Goal: Information Seeking & Learning: Compare options

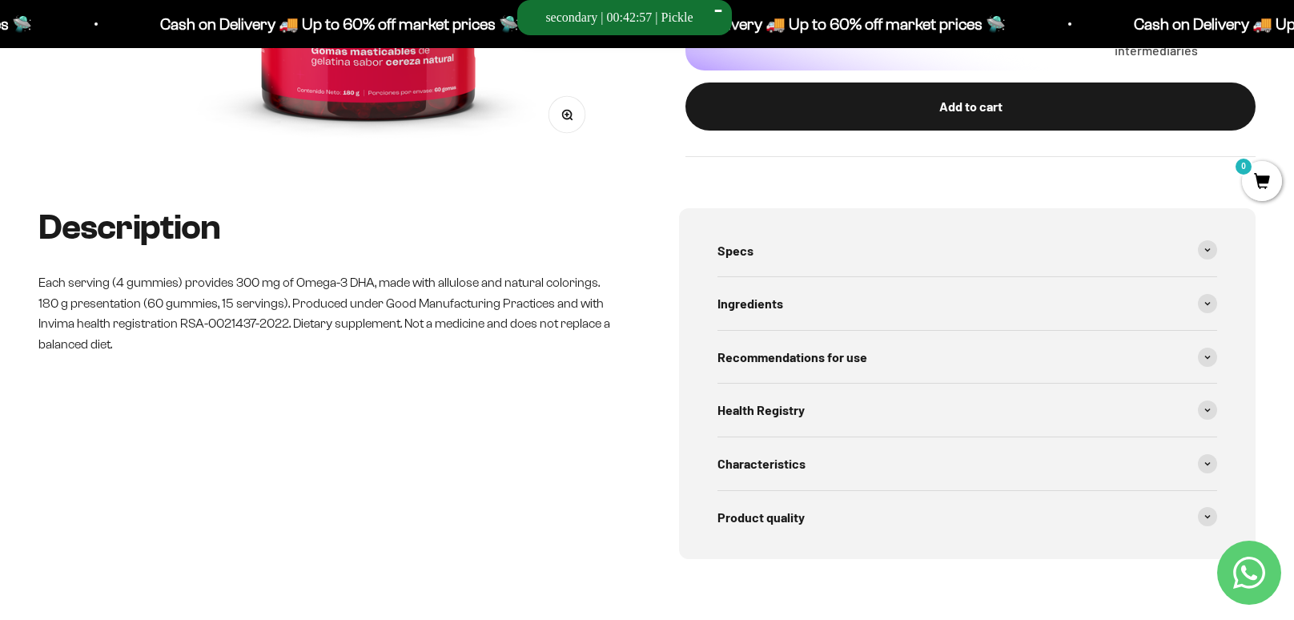
scroll to position [549, 0]
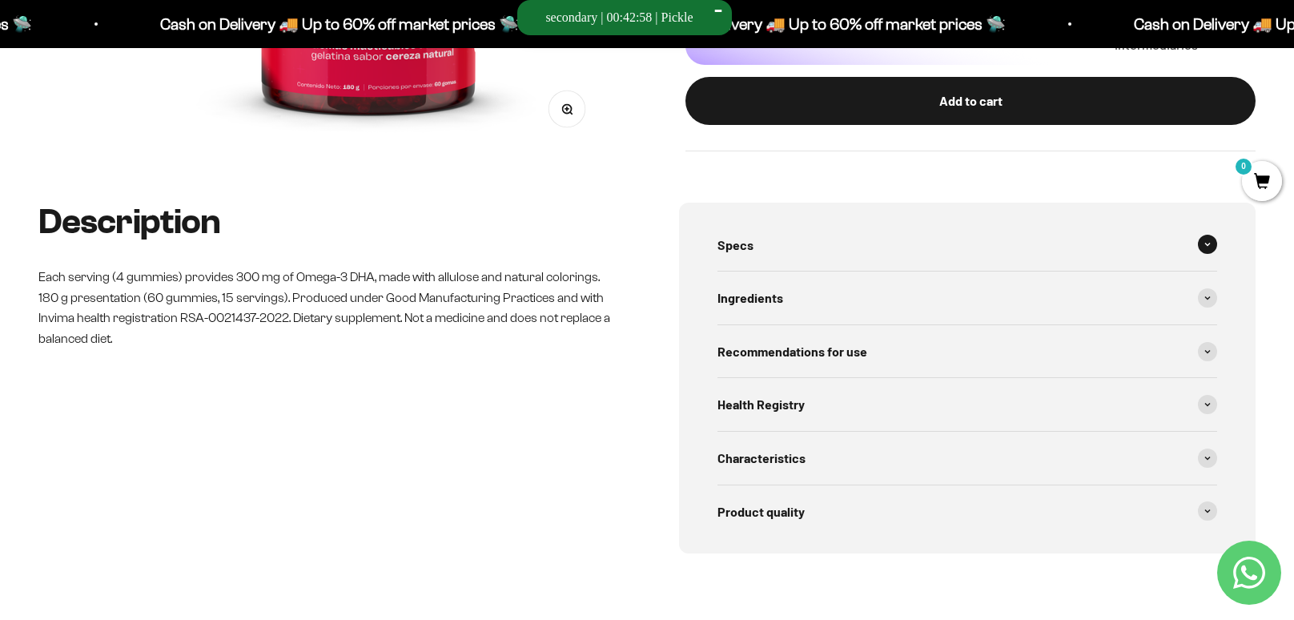
click at [745, 242] on font "Specs" at bounding box center [736, 244] width 36 height 15
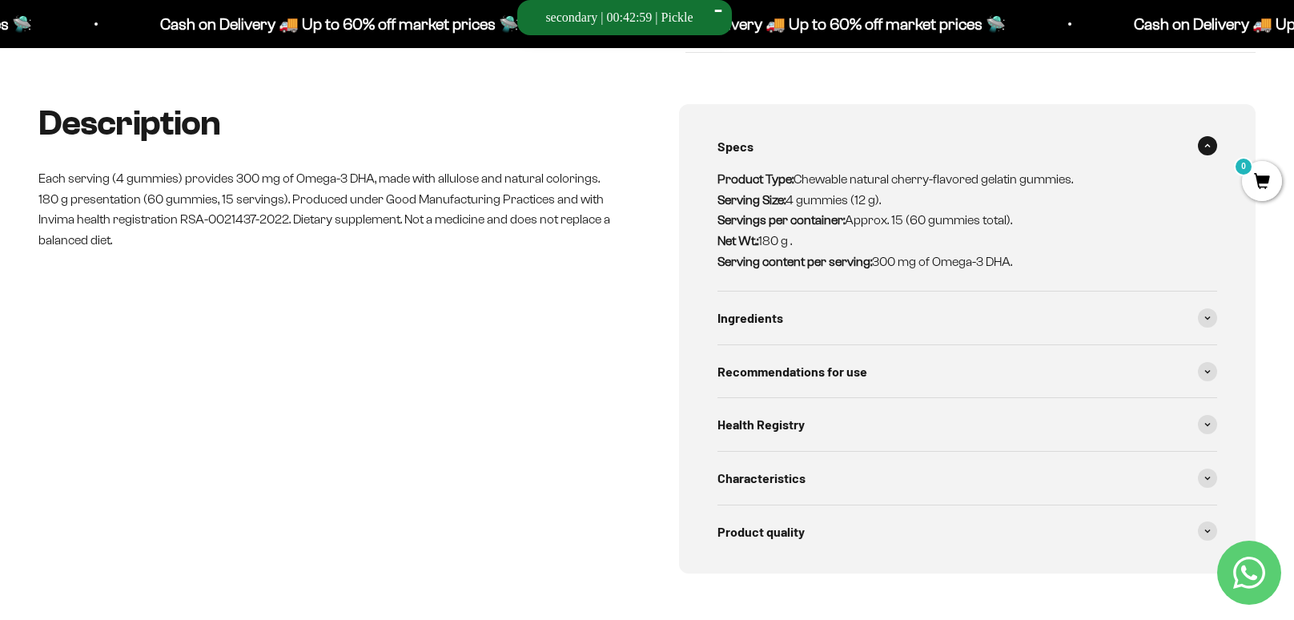
scroll to position [652, 0]
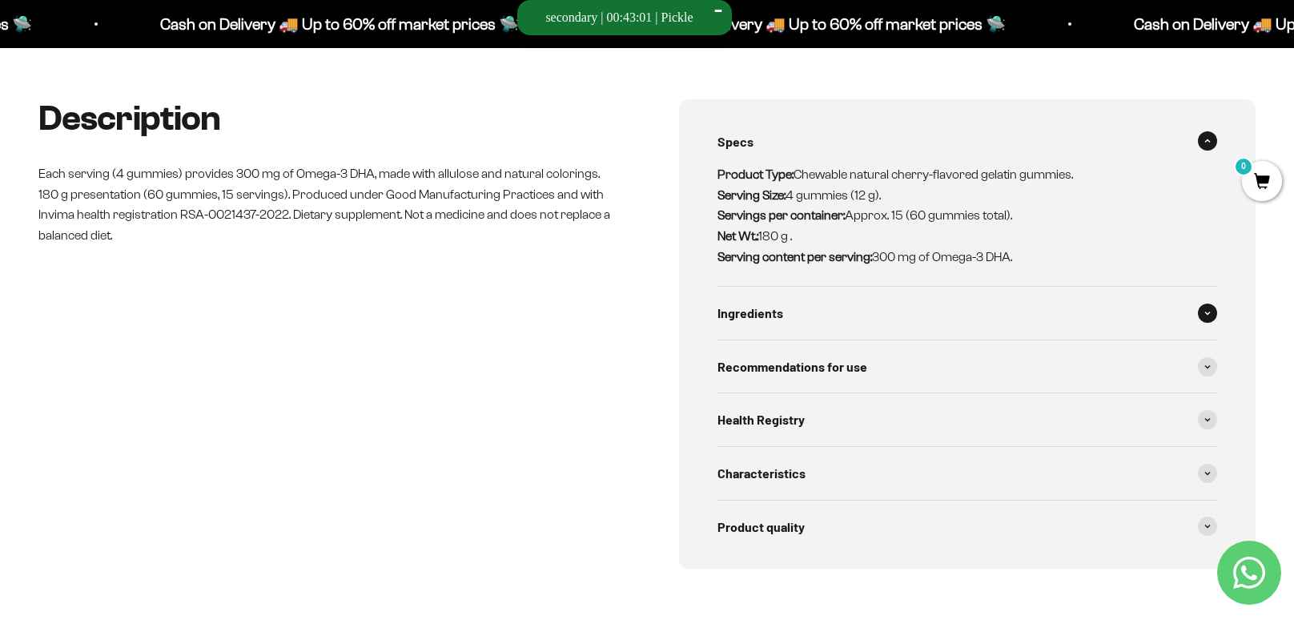
click at [786, 329] on div "Ingredients" at bounding box center [968, 313] width 500 height 53
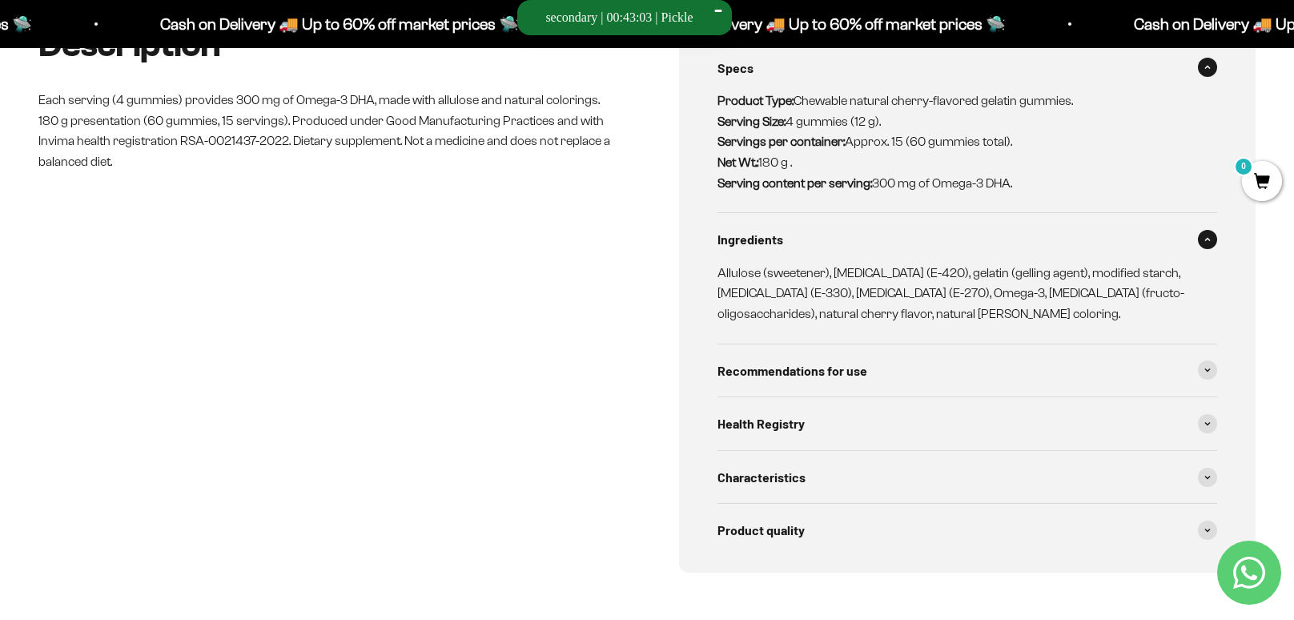
scroll to position [743, 0]
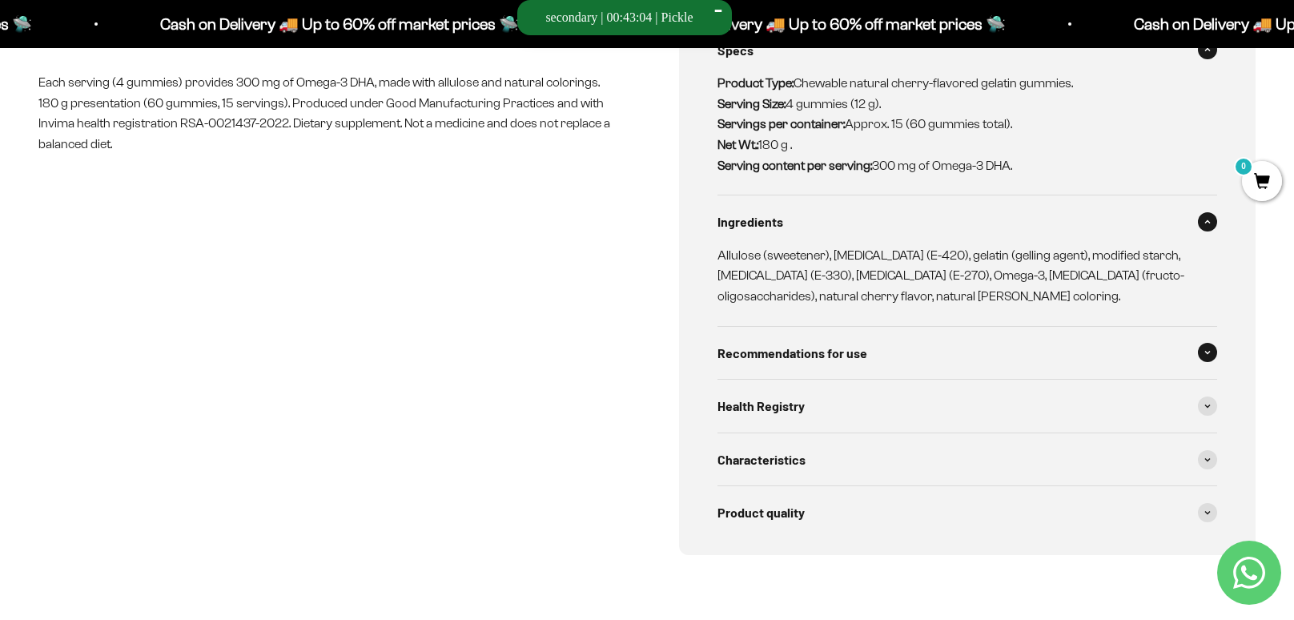
click at [788, 367] on div "Recommendations for use" at bounding box center [968, 353] width 500 height 53
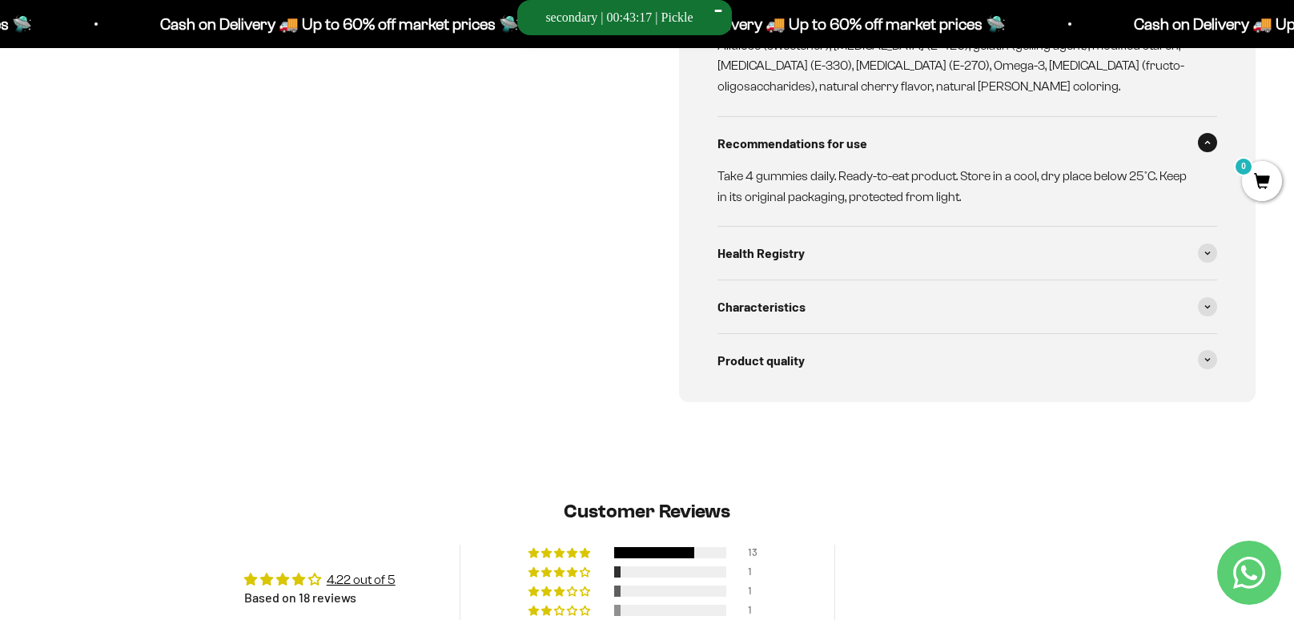
scroll to position [0, 0]
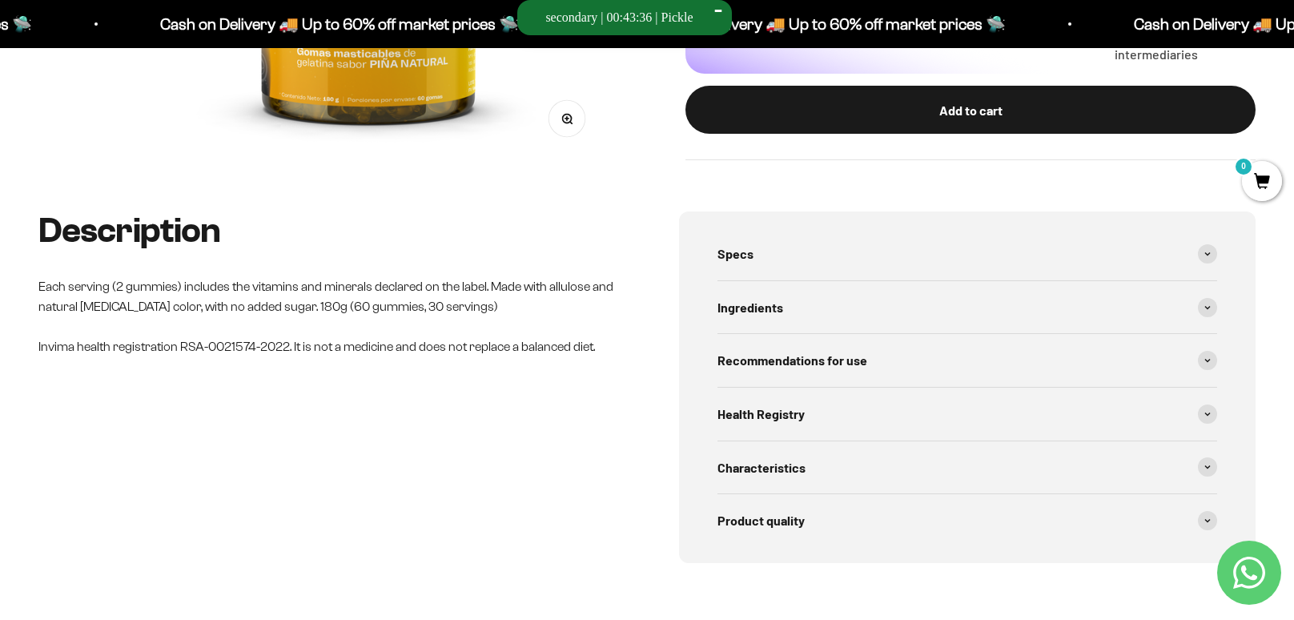
scroll to position [541, 0]
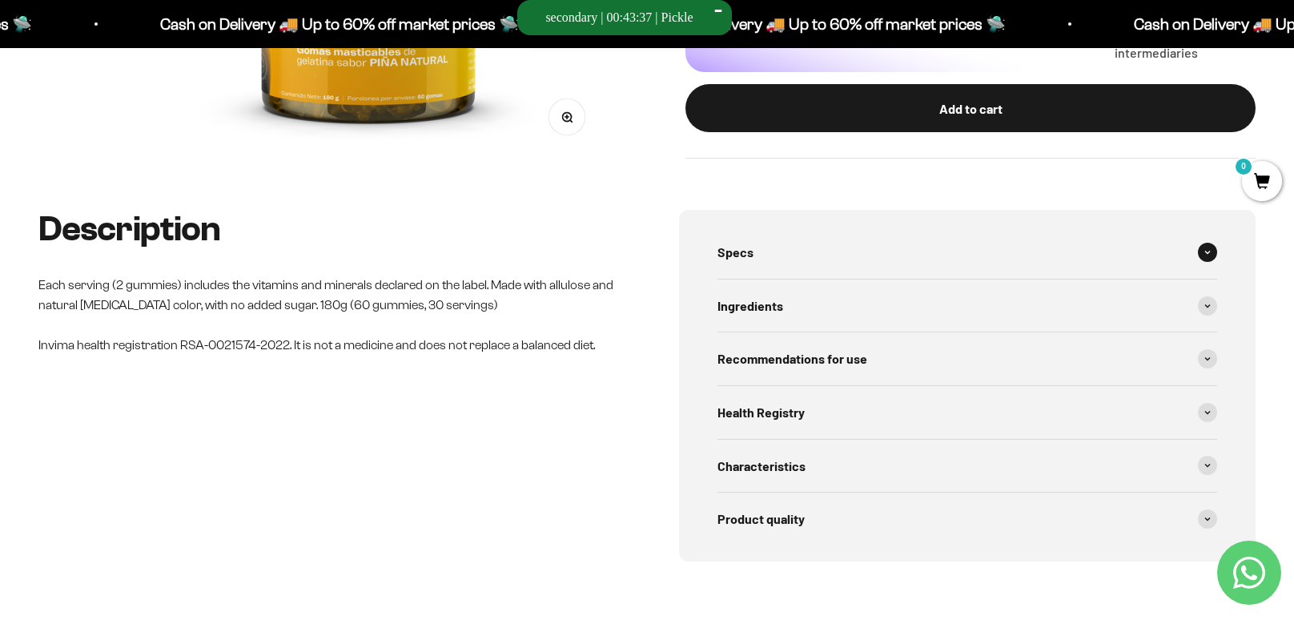
click at [835, 266] on div "Specs" at bounding box center [968, 252] width 500 height 53
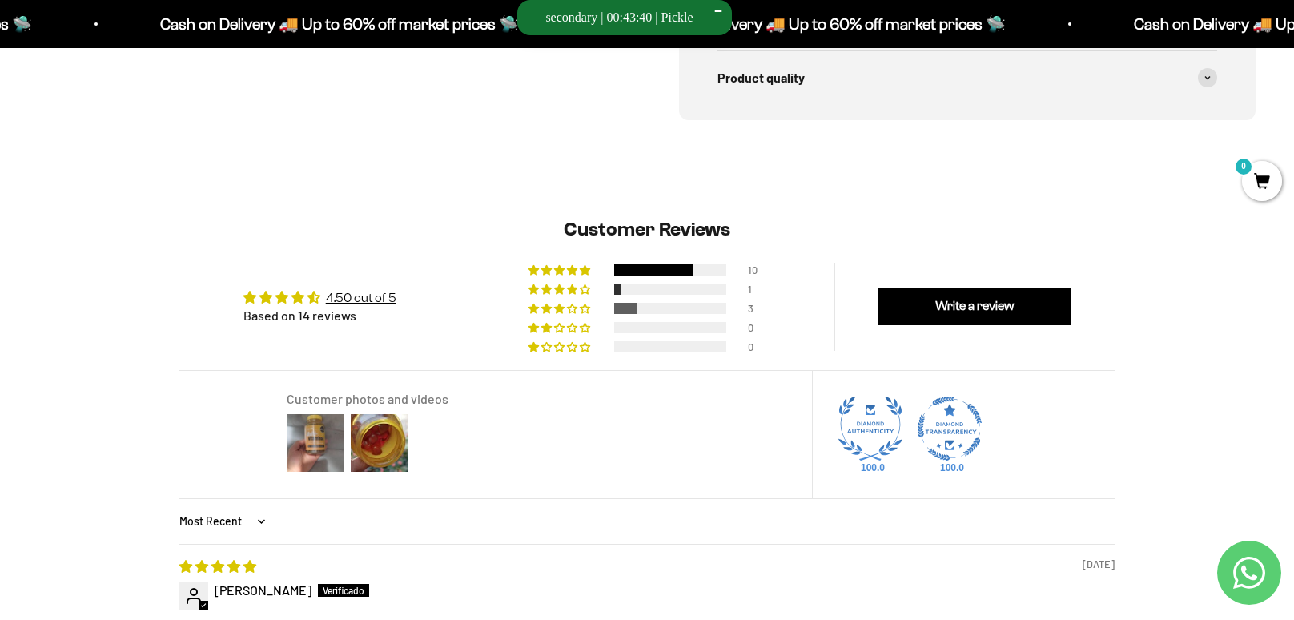
scroll to position [0, 0]
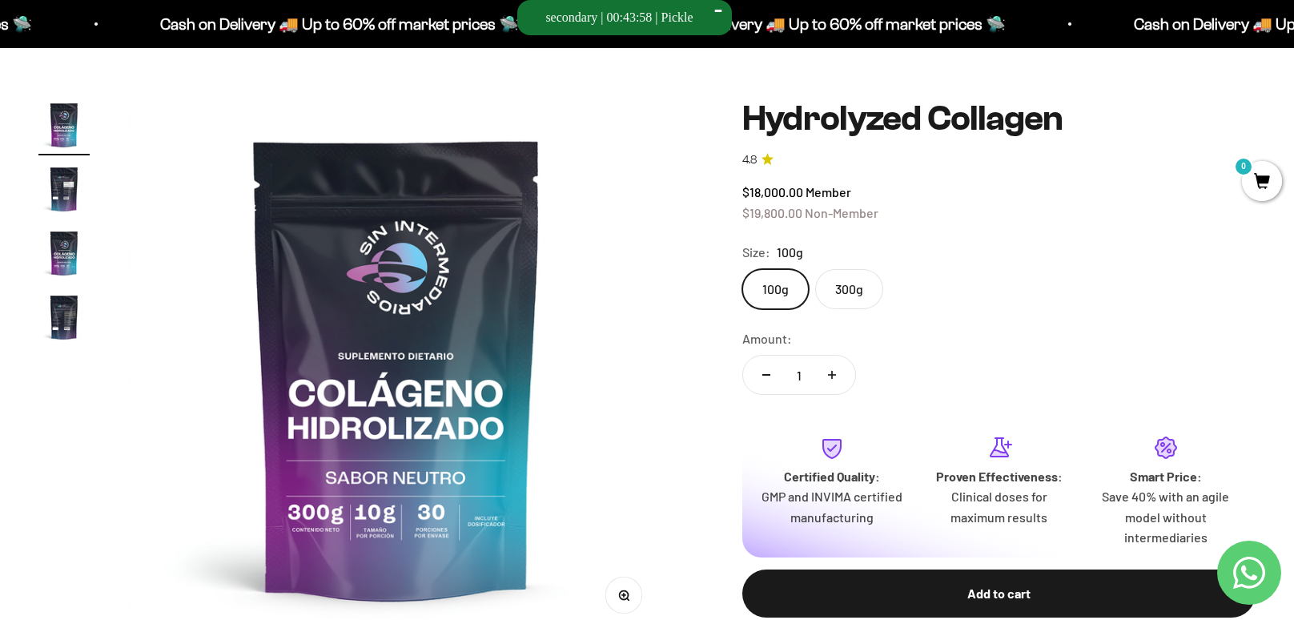
click at [75, 270] on img "Go to article 3" at bounding box center [63, 252] width 51 height 51
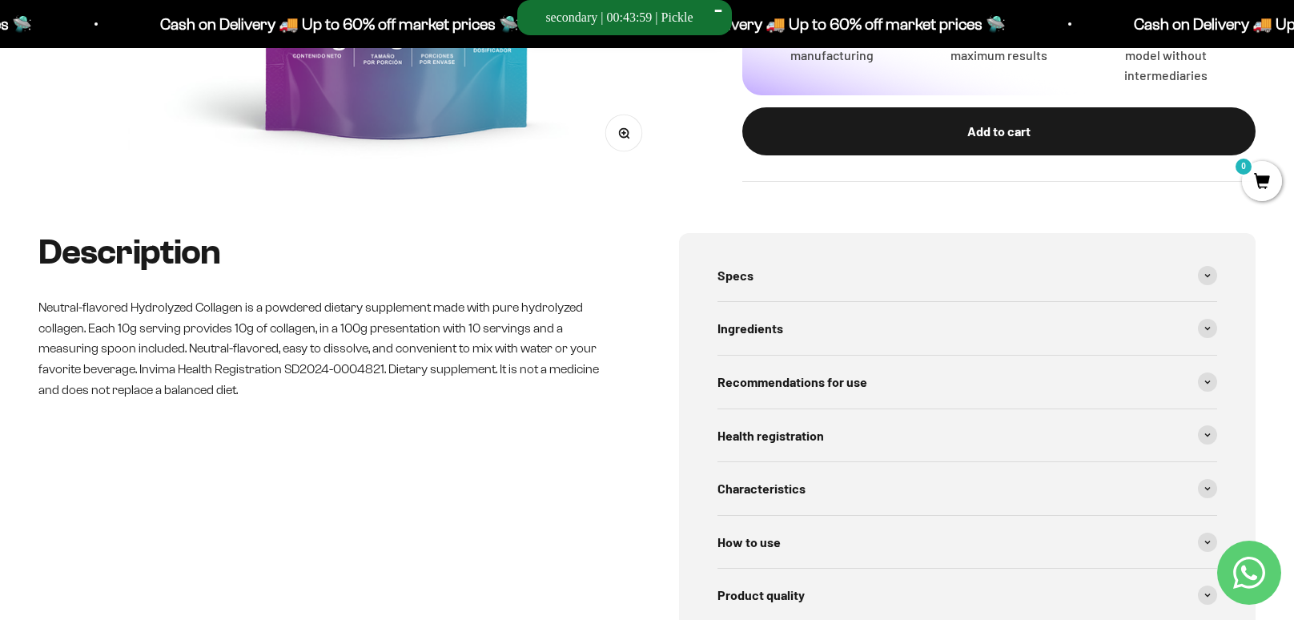
scroll to position [596, 0]
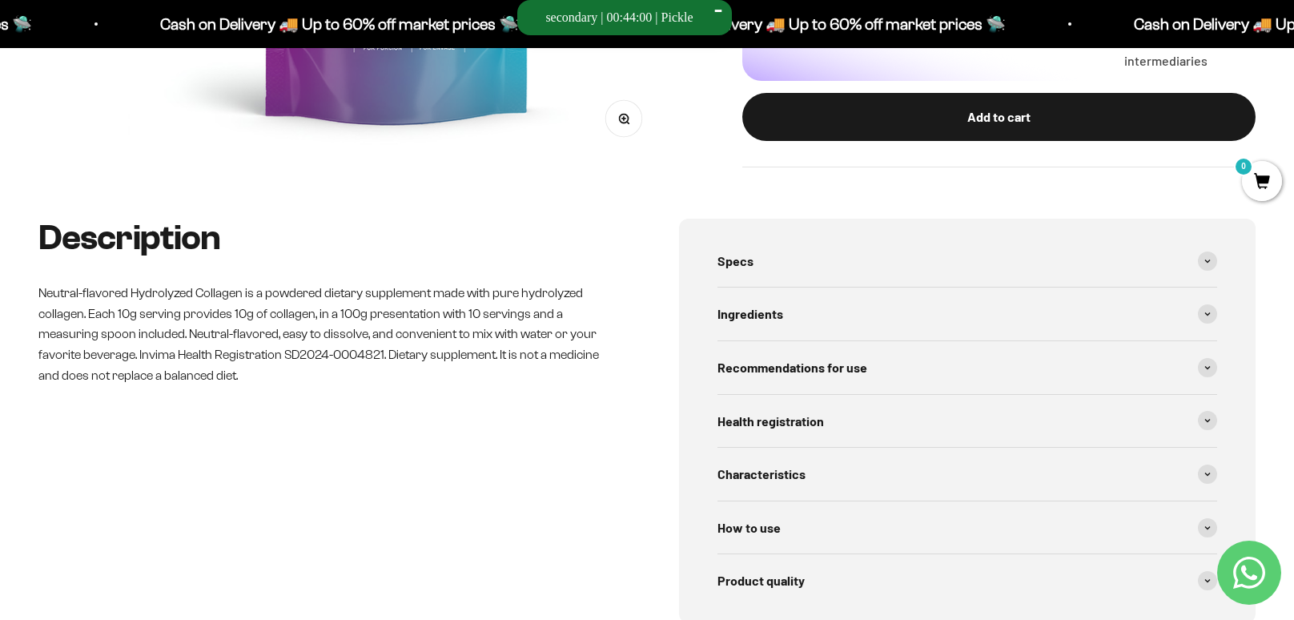
click at [411, 311] on font "Neutral-flavored Hydrolyzed Collagen is a powdered dietary supplement made with…" at bounding box center [318, 333] width 561 height 95
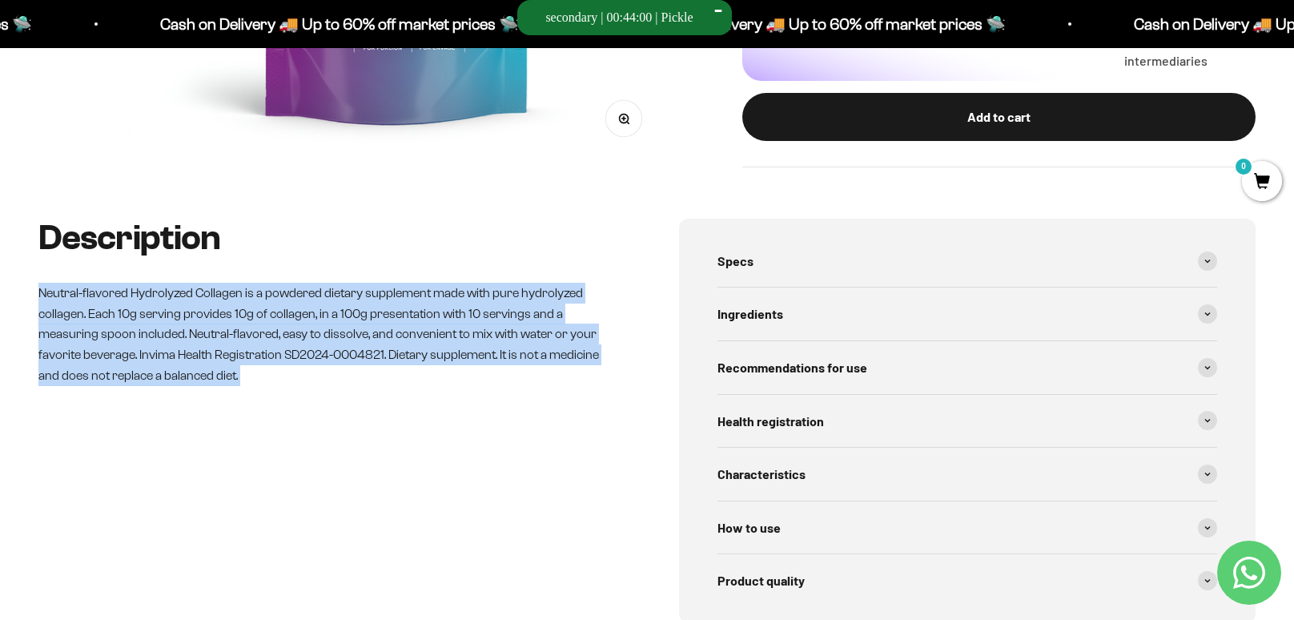
click at [514, 317] on font "Neutral-flavored Hydrolyzed Collagen is a powdered dietary supplement made with…" at bounding box center [318, 333] width 561 height 95
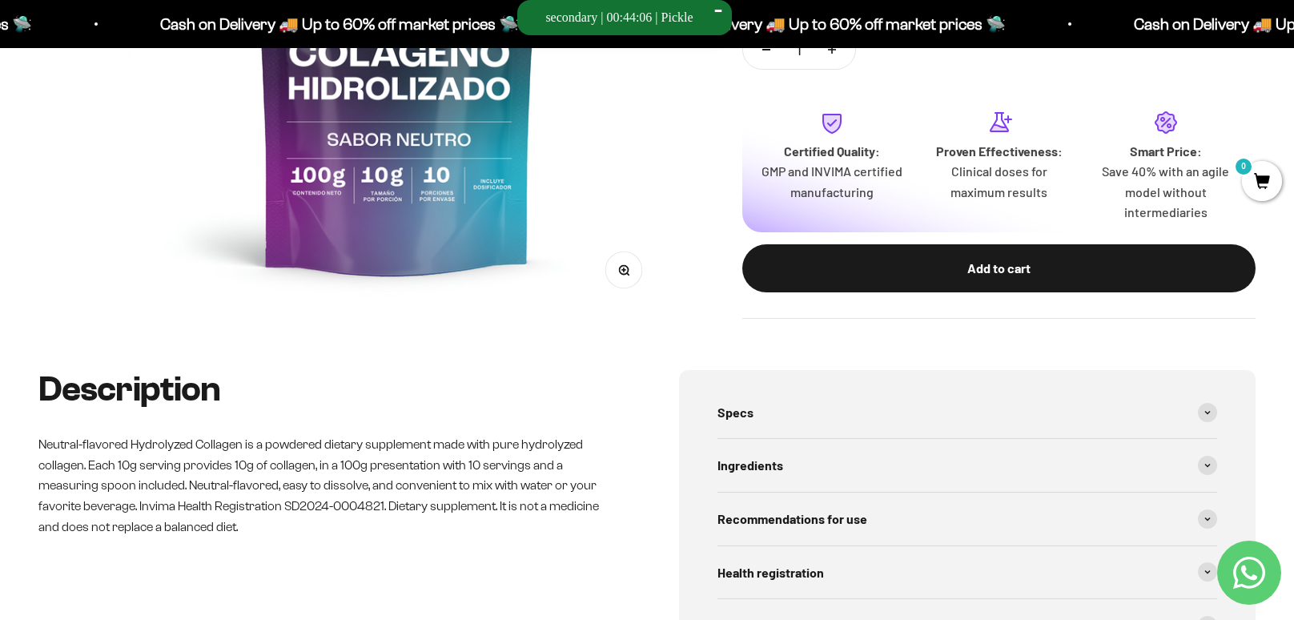
scroll to position [504, 0]
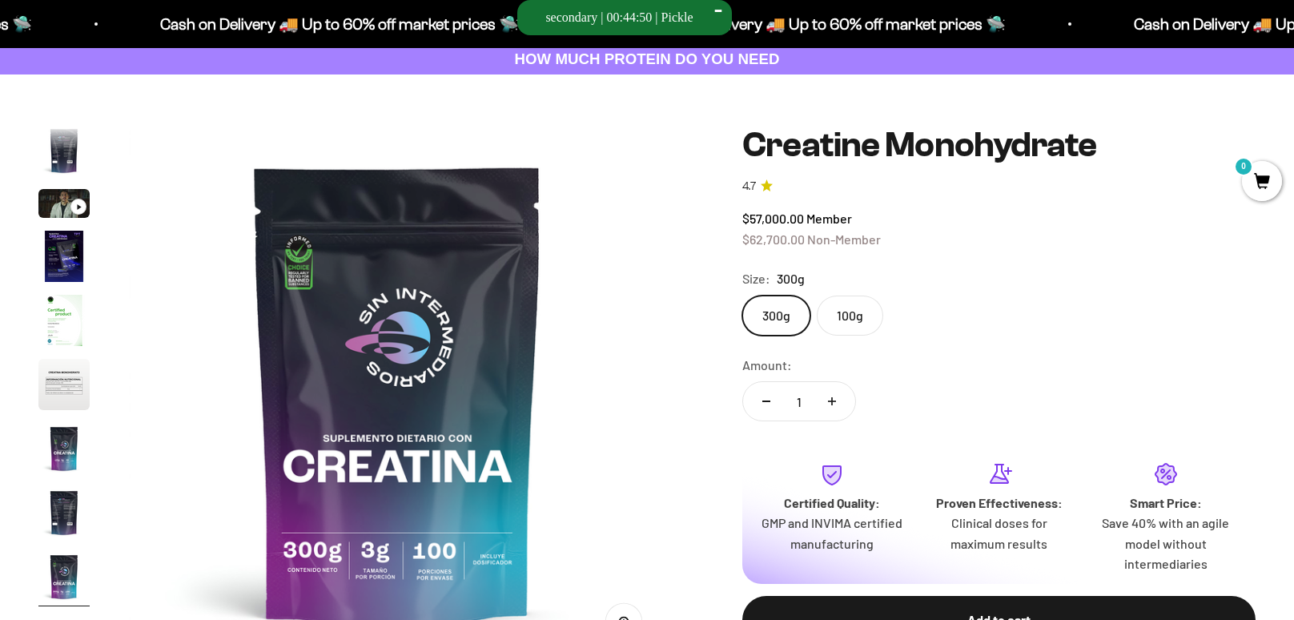
scroll to position [123, 0]
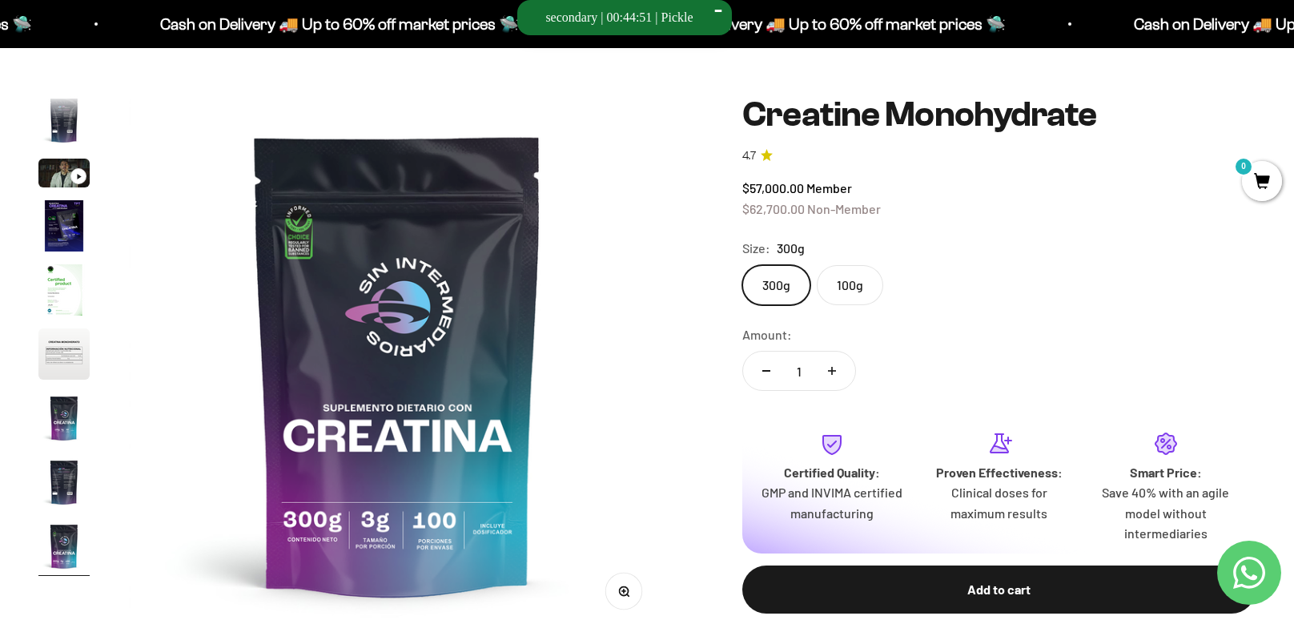
click at [68, 223] on img "Go to article 4" at bounding box center [63, 225] width 51 height 51
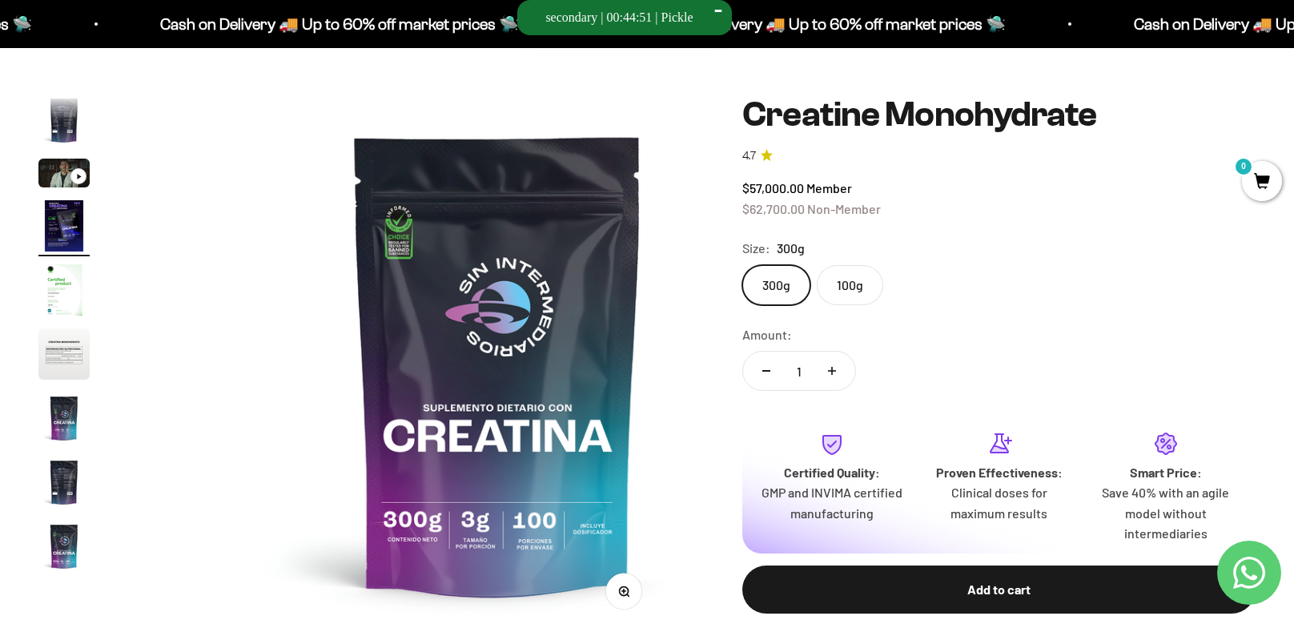
scroll to position [0, 0]
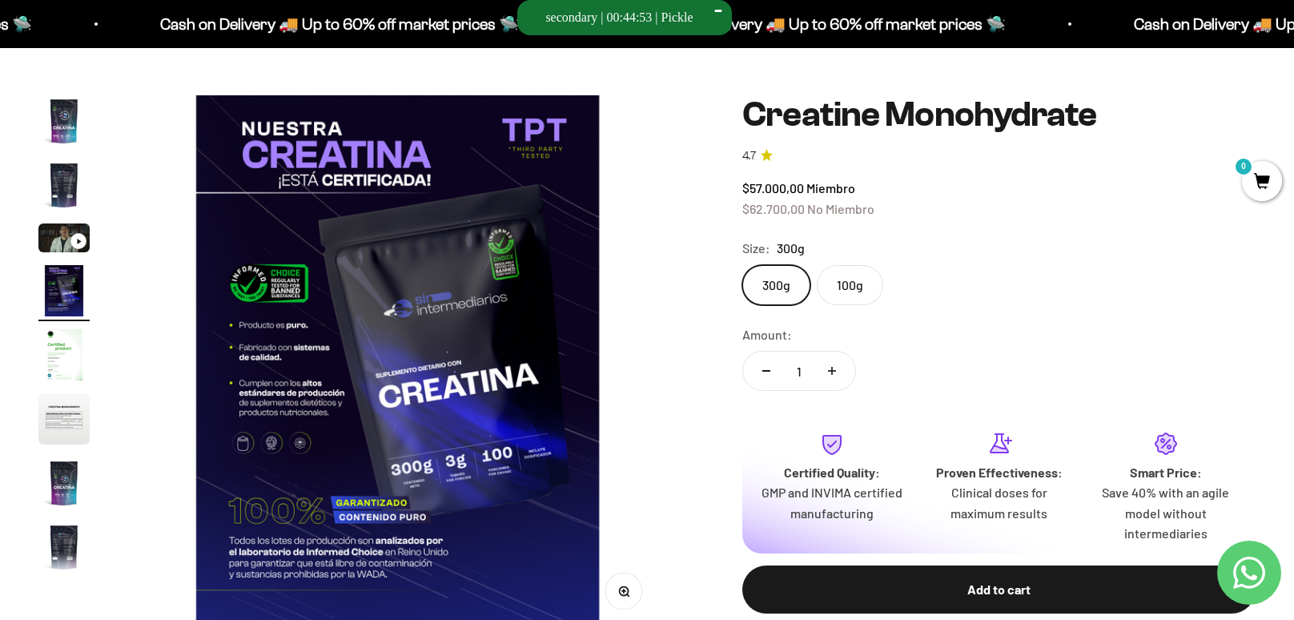
click at [67, 331] on img "Go to article 5" at bounding box center [63, 354] width 51 height 51
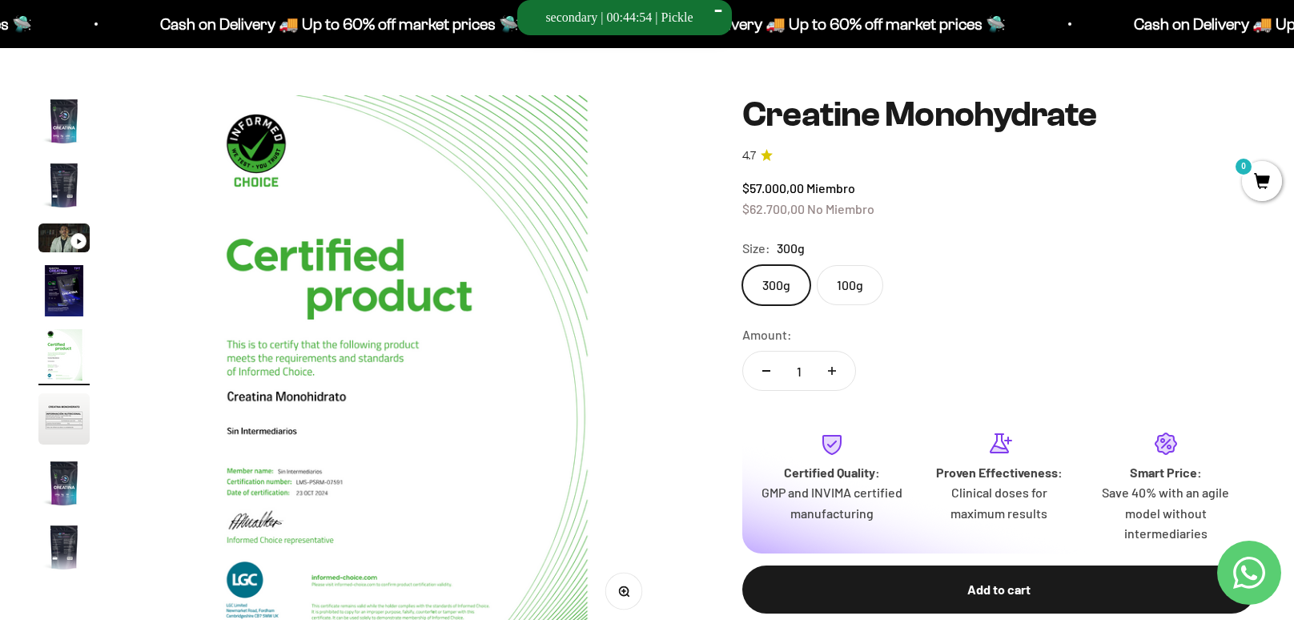
click at [59, 410] on img "Go to article 6" at bounding box center [63, 418] width 51 height 51
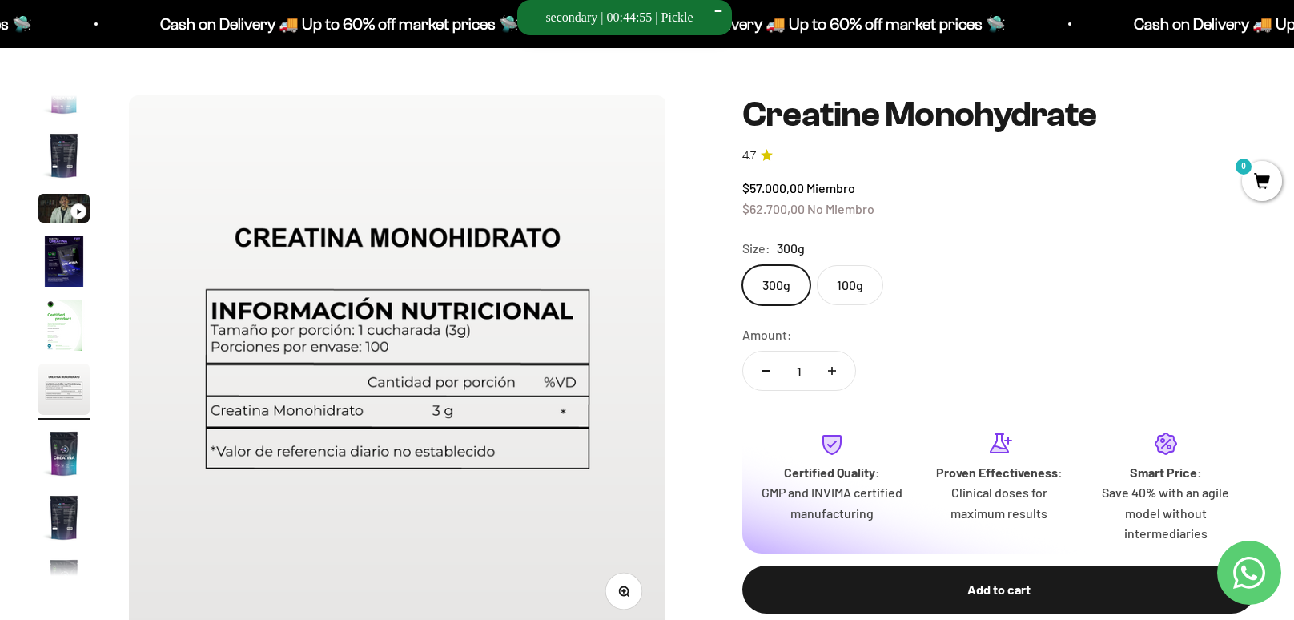
scroll to position [0, 2784]
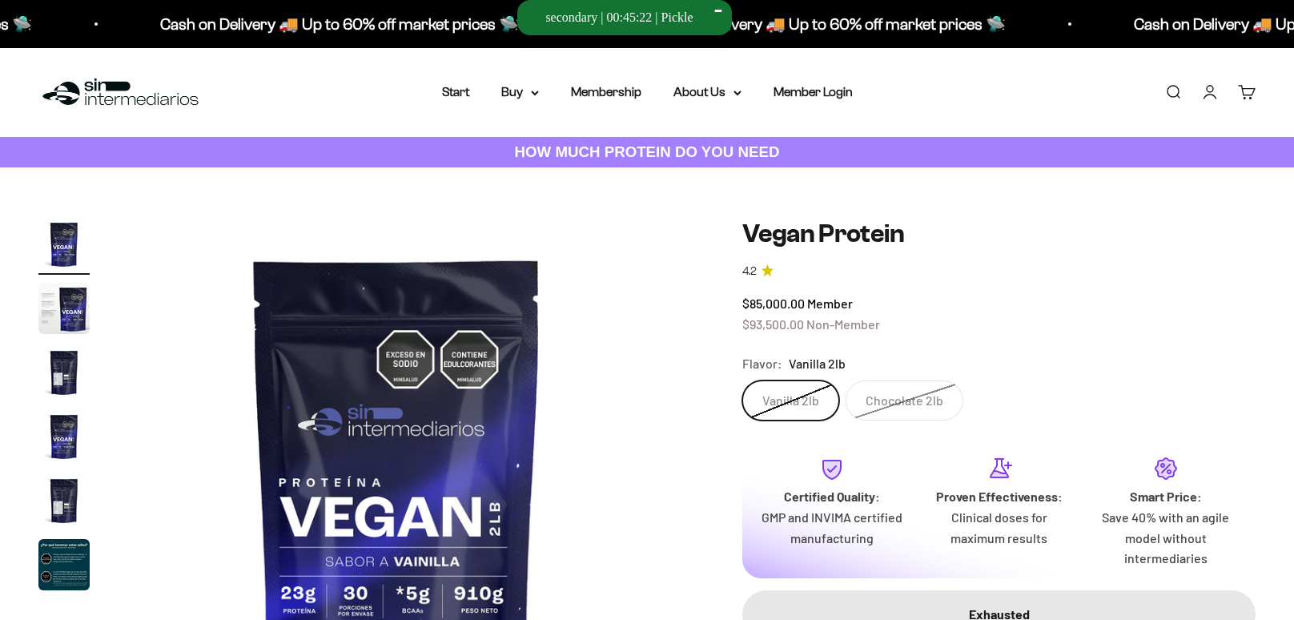
click at [59, 322] on img "Go to article 2" at bounding box center [63, 308] width 51 height 51
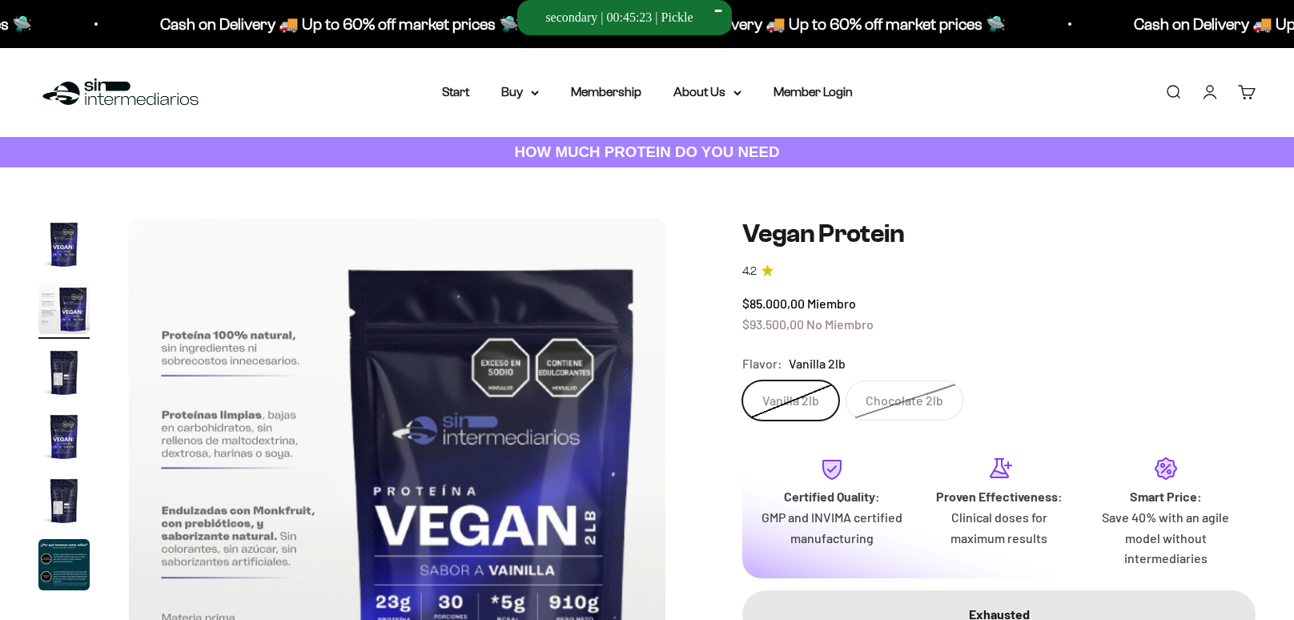
click at [57, 364] on img "Go to article 3" at bounding box center [63, 372] width 51 height 51
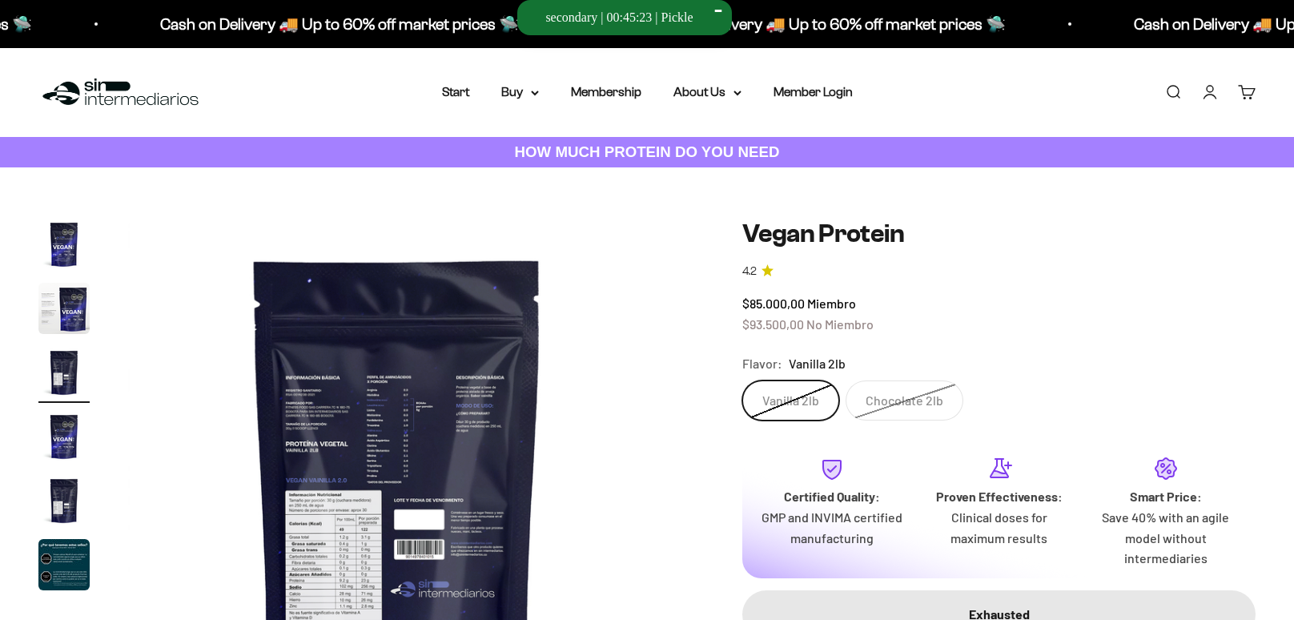
click at [62, 439] on img "Go to article 4" at bounding box center [63, 436] width 51 height 51
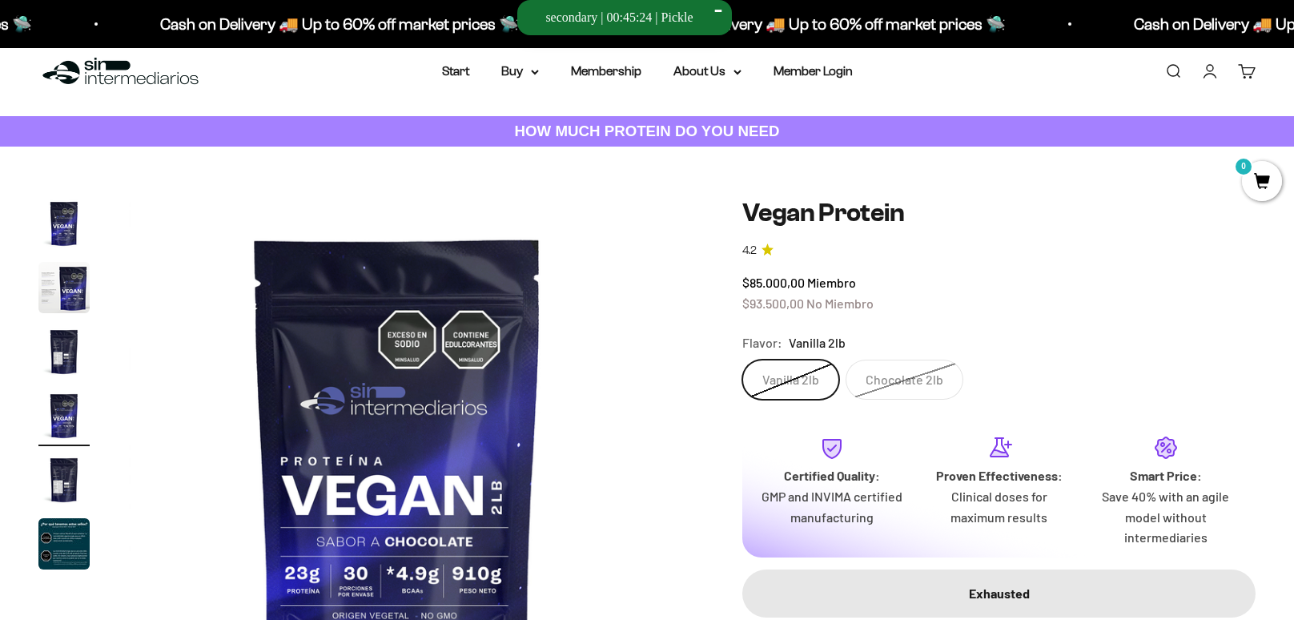
scroll to position [97, 0]
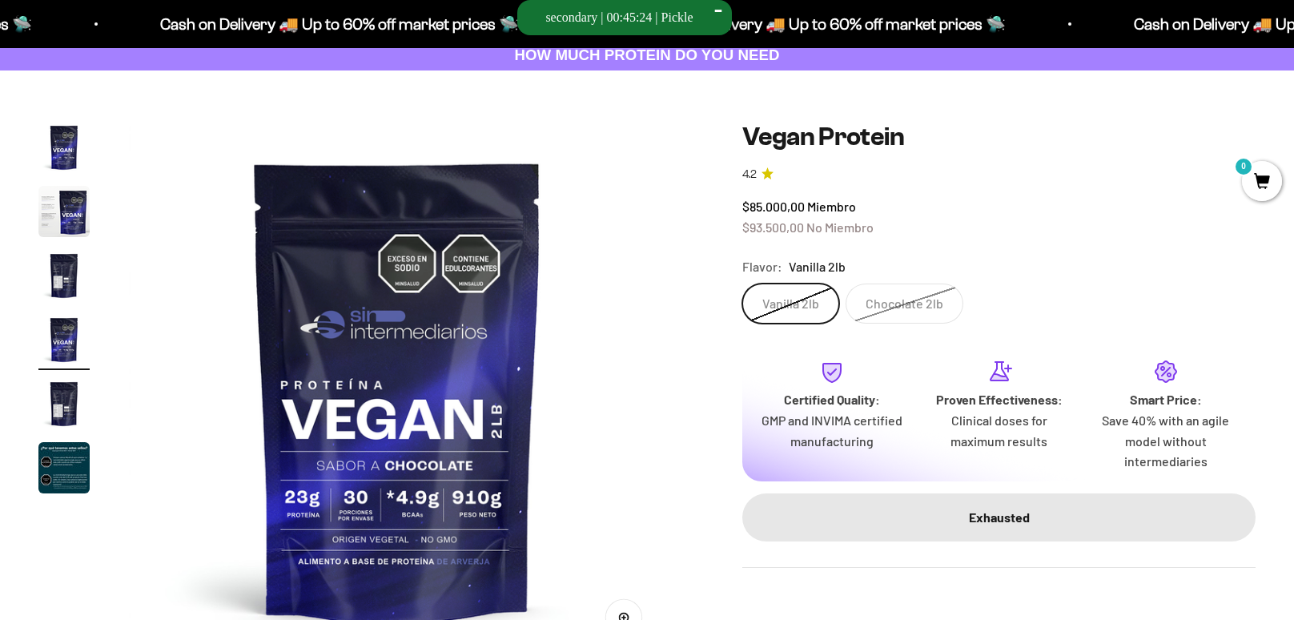
click at [68, 414] on img "Go to article 5" at bounding box center [63, 403] width 51 height 51
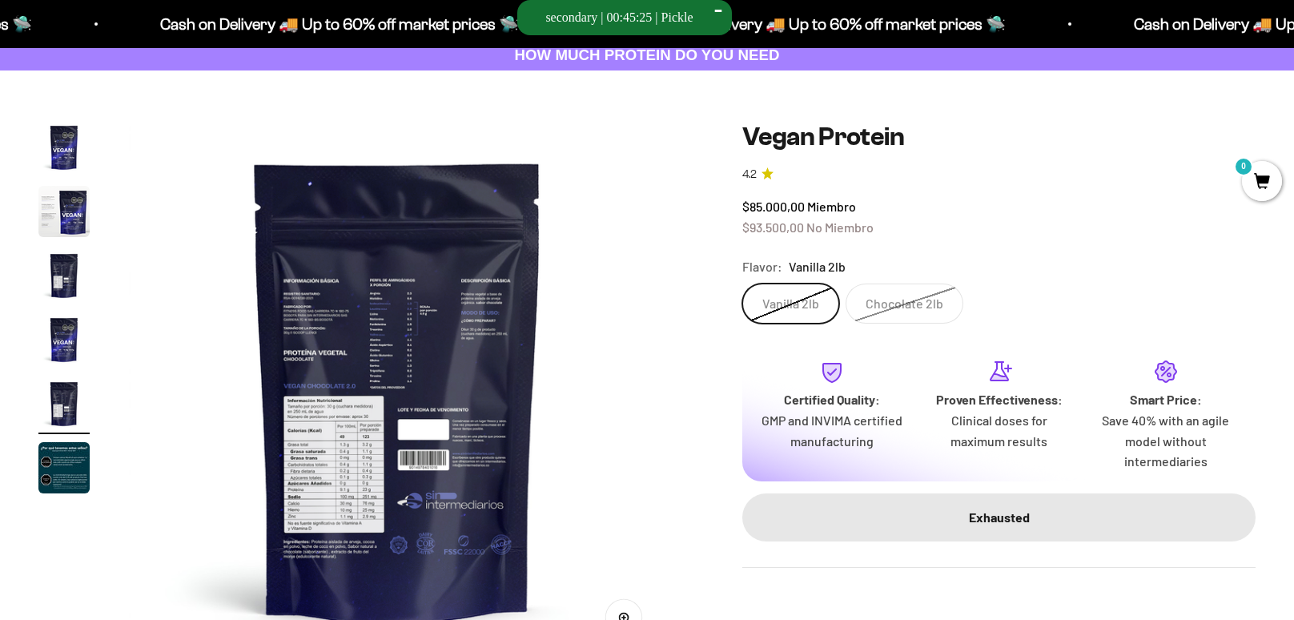
click at [64, 470] on img "Go to article 6" at bounding box center [63, 467] width 51 height 51
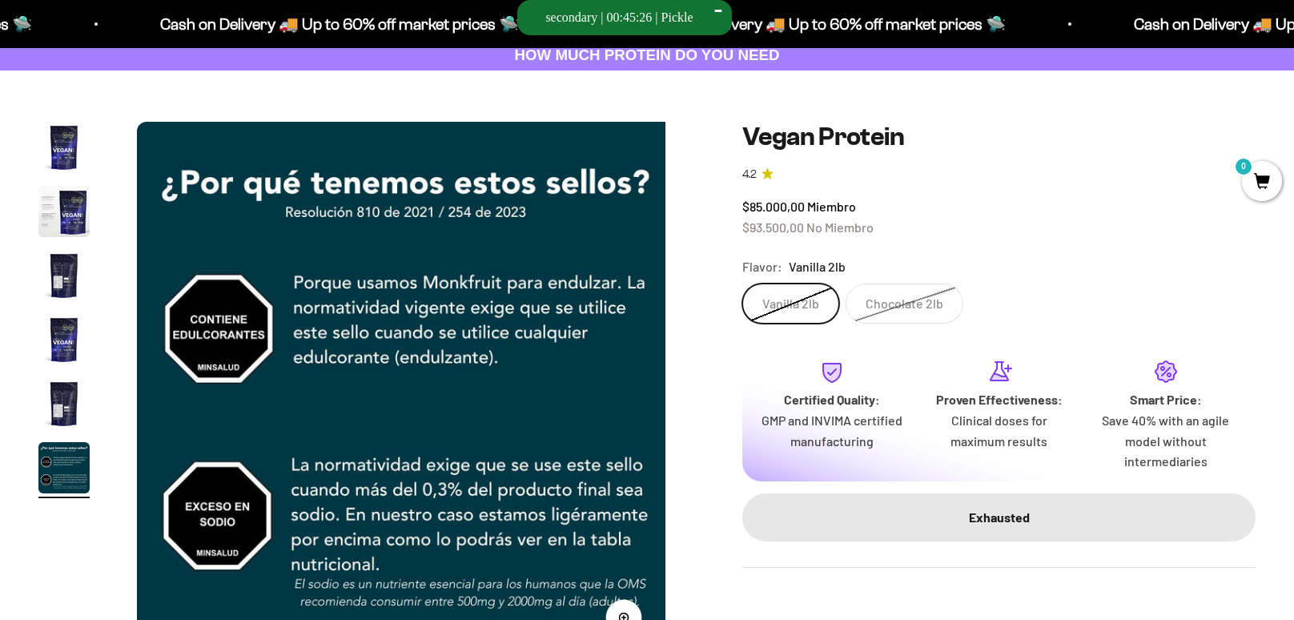
scroll to position [0, 2784]
